Goal: Information Seeking & Learning: Find specific fact

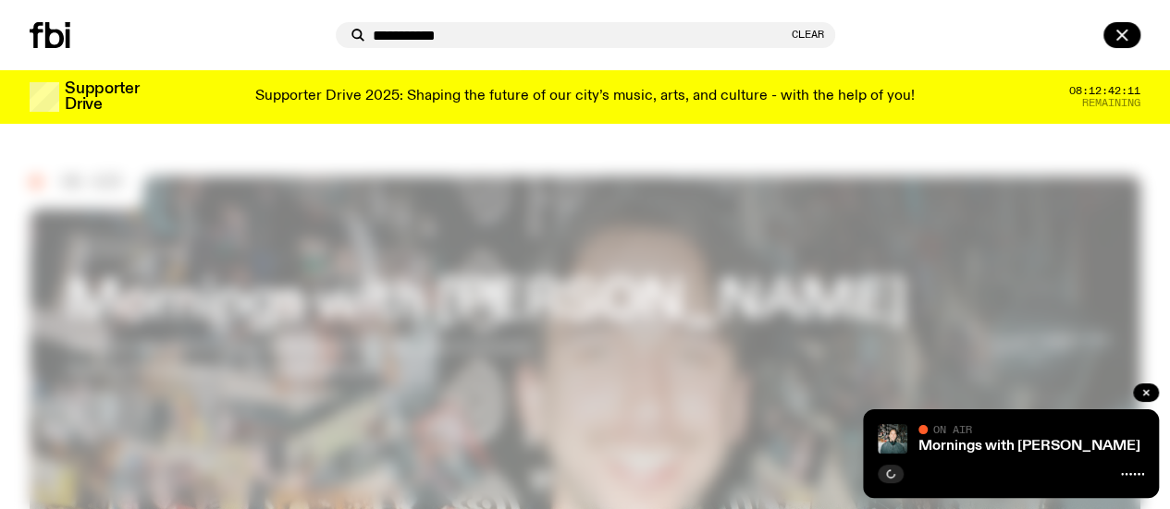
type input "**********"
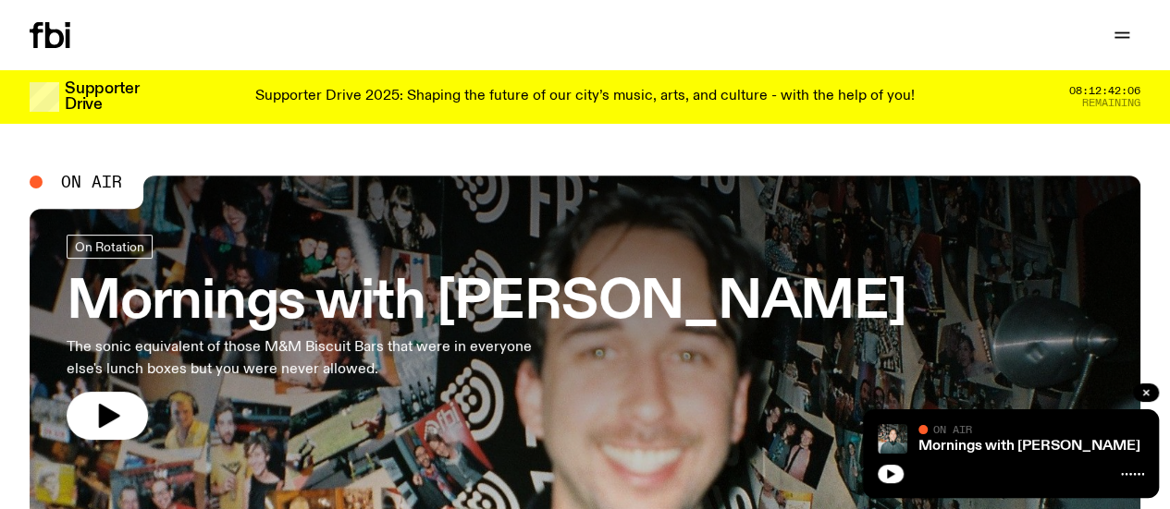
click at [0, 0] on icon "button" at bounding box center [0, 0] width 0 height 0
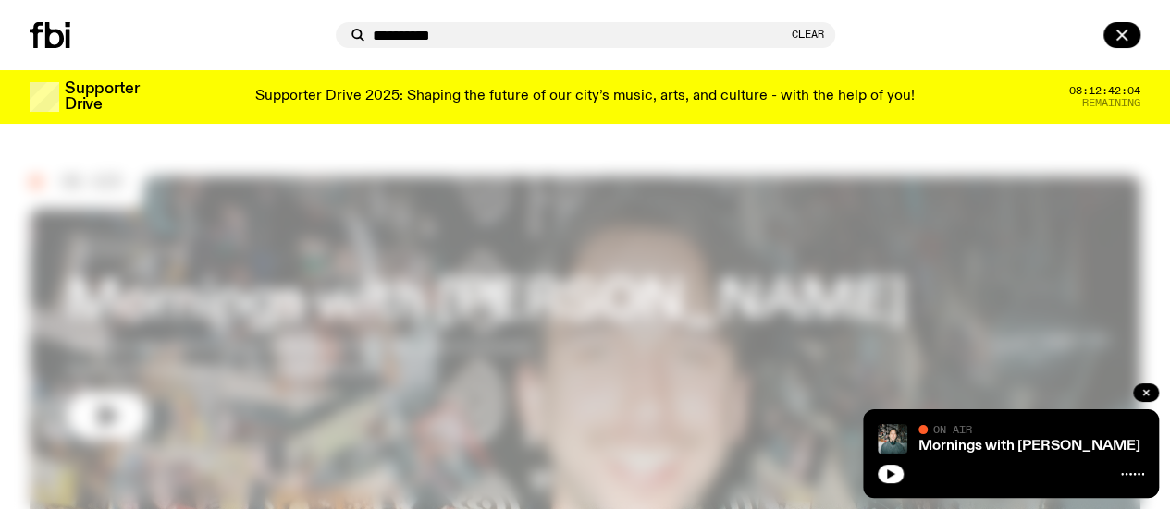
type input "**********"
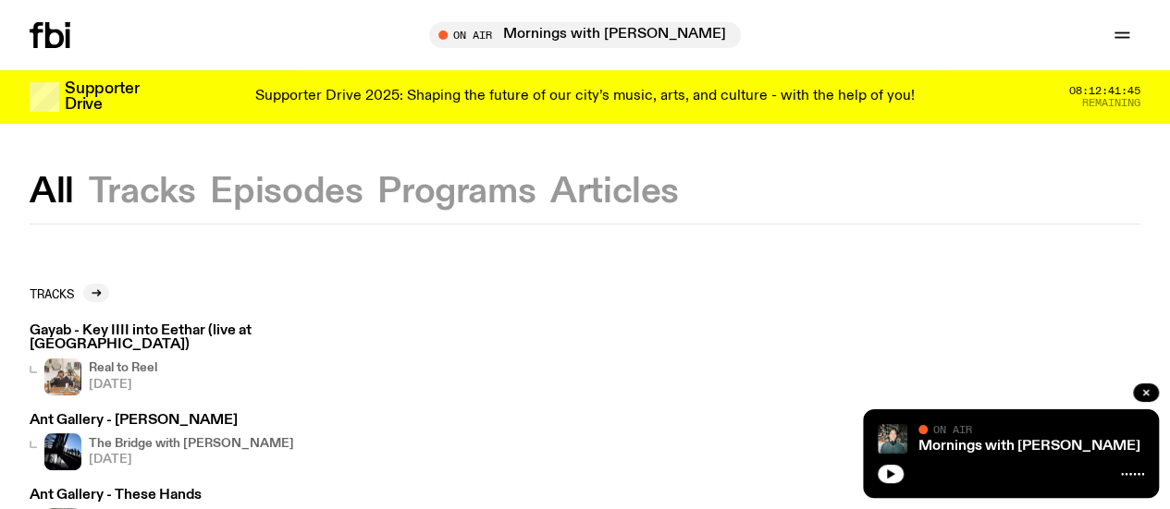
click at [173, 184] on button "Tracks" at bounding box center [142, 192] width 107 height 33
